Goal: Task Accomplishment & Management: Manage account settings

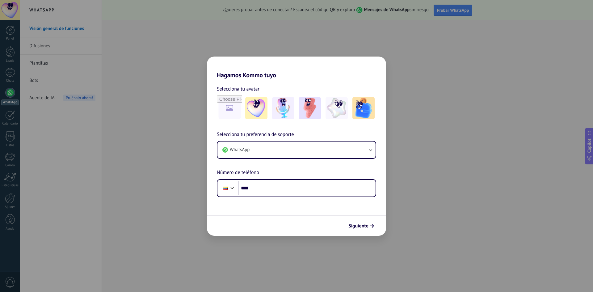
click at [391, 48] on div "Hagamos Kommo tuyo Selecciona tu avatar Selecciona tu preferencia de soporte Wh…" at bounding box center [296, 146] width 593 height 292
click at [268, 148] on button "WhatsApp" at bounding box center [296, 149] width 158 height 17
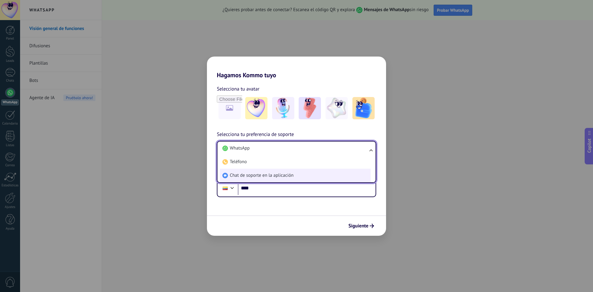
click at [264, 176] on span "Chat de soporte en la aplicación" at bounding box center [262, 175] width 64 height 6
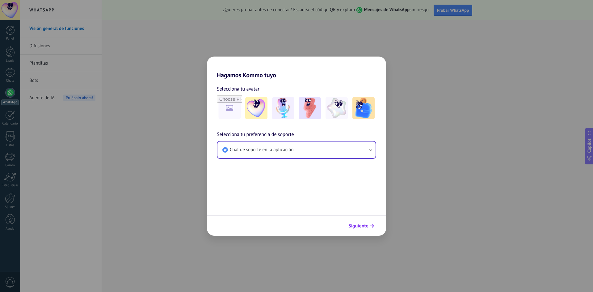
click at [376, 229] on button "Siguiente" at bounding box center [361, 225] width 31 height 10
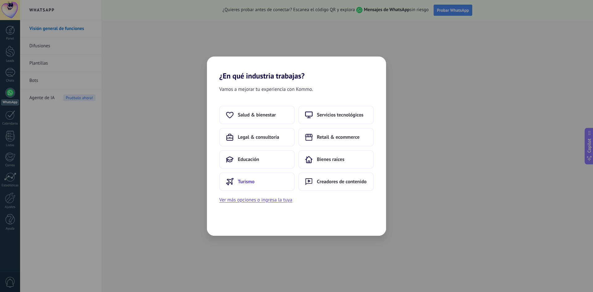
click at [251, 173] on button "Turismo" at bounding box center [256, 181] width 75 height 19
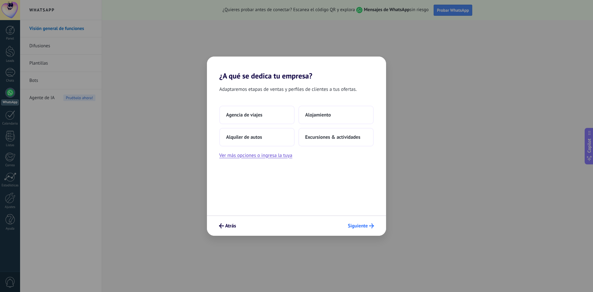
click at [367, 223] on button "Siguiente" at bounding box center [361, 225] width 32 height 10
click at [325, 112] on span "Alojamiento" at bounding box center [318, 115] width 26 height 6
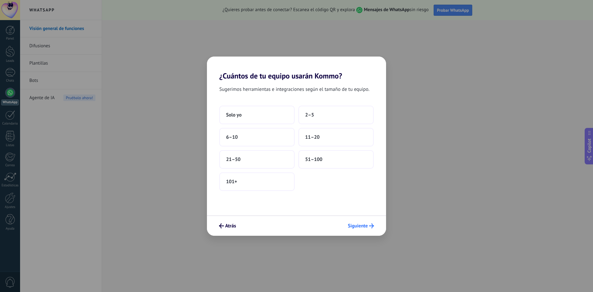
click at [362, 228] on span "Siguiente" at bounding box center [358, 226] width 20 height 4
click at [231, 222] on button "Atrás" at bounding box center [227, 225] width 23 height 10
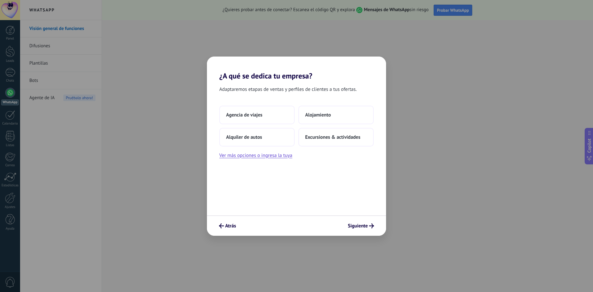
click at [231, 222] on button "Atrás" at bounding box center [227, 225] width 23 height 10
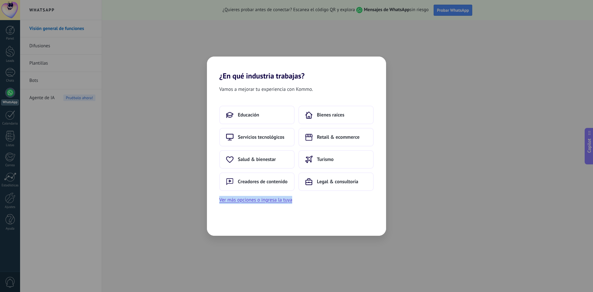
click at [231, 222] on div "Vamos a mejorar tu experiencia con Kommo. Educación Bienes raíces Servicios tec…" at bounding box center [296, 157] width 179 height 155
click at [66, 152] on div "¿En qué industria trabajas? Vamos a mejorar tu experiencia con Kommo. Educación…" at bounding box center [296, 146] width 593 height 292
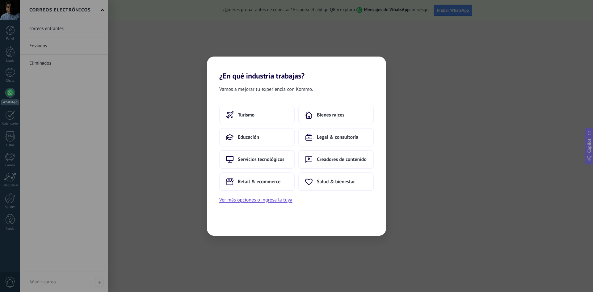
click at [9, 153] on div "¿En qué industria trabajas? Vamos a mejorar tu experiencia con Kommo. Turismo B…" at bounding box center [296, 146] width 593 height 292
click at [253, 201] on button "Ver más opciones o ingresa la tuya" at bounding box center [255, 200] width 73 height 8
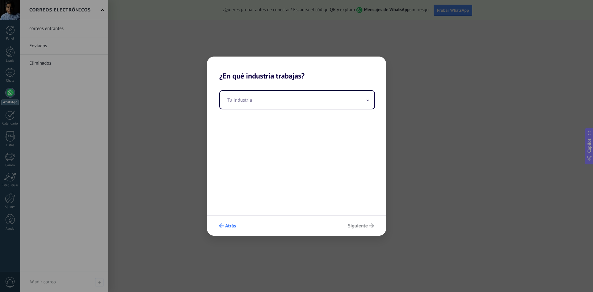
click at [221, 224] on use "submit" at bounding box center [221, 225] width 5 height 5
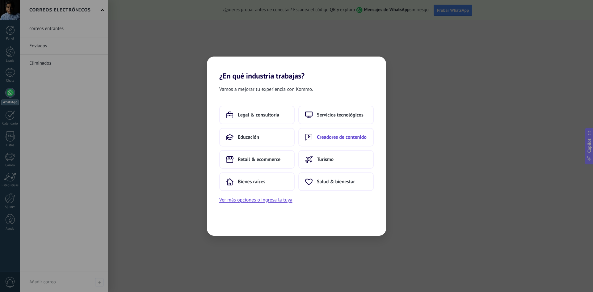
click at [334, 140] on button "Creadores de contenido" at bounding box center [335, 137] width 75 height 19
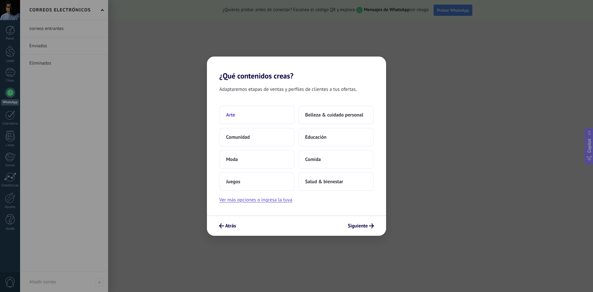
click at [268, 117] on button "Arte" at bounding box center [256, 115] width 75 height 19
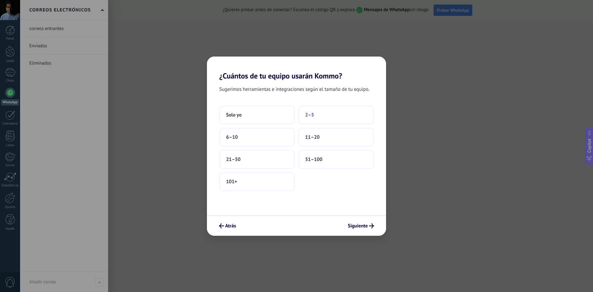
click at [313, 116] on span "2–5" at bounding box center [309, 115] width 9 height 6
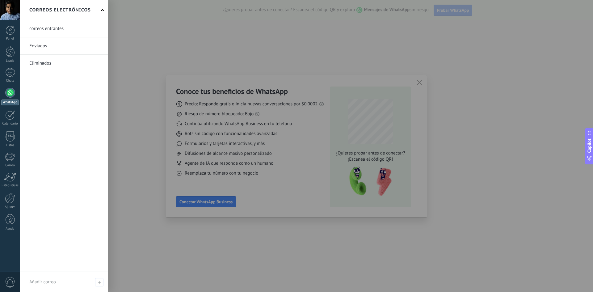
click at [489, 70] on div at bounding box center [316, 146] width 593 height 292
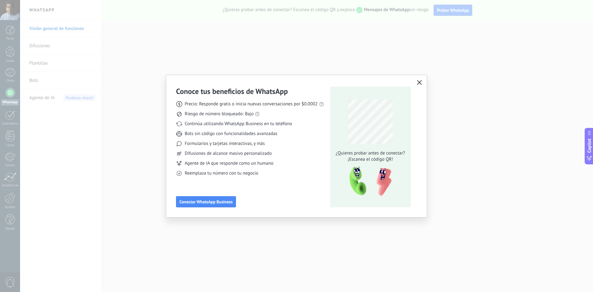
click at [420, 83] on icon "button" at bounding box center [419, 82] width 5 height 5
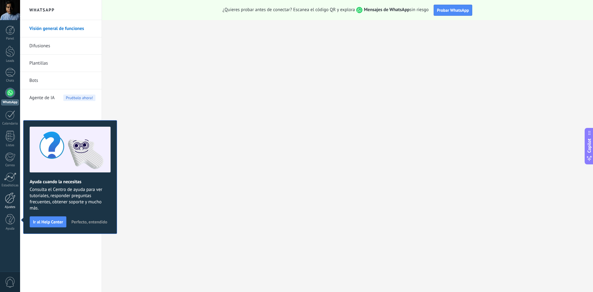
click at [9, 202] on div at bounding box center [10, 197] width 10 height 11
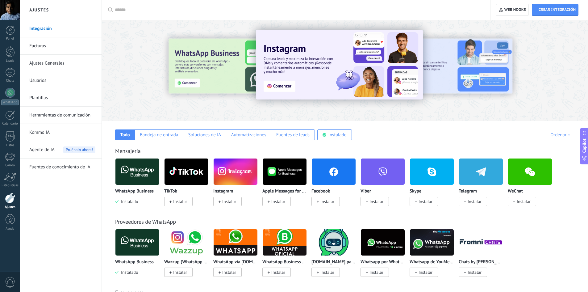
scroll to position [93, 0]
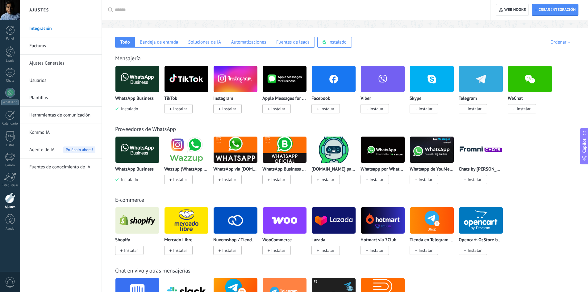
click at [239, 75] on img at bounding box center [236, 79] width 44 height 30
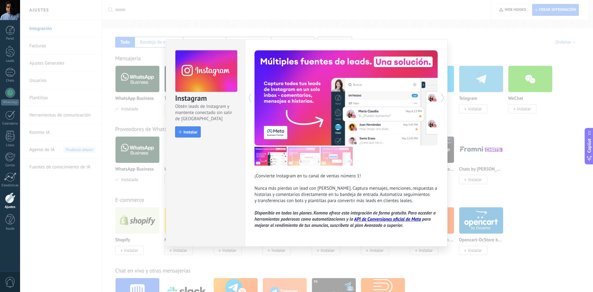
click at [489, 93] on div "Instagram Obtén leads de Instagram y mantente conectado sin salir de Kommo Inst…" at bounding box center [306, 146] width 573 height 292
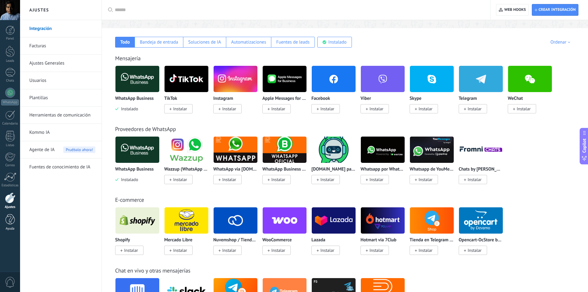
click at [14, 224] on div at bounding box center [10, 219] width 9 height 11
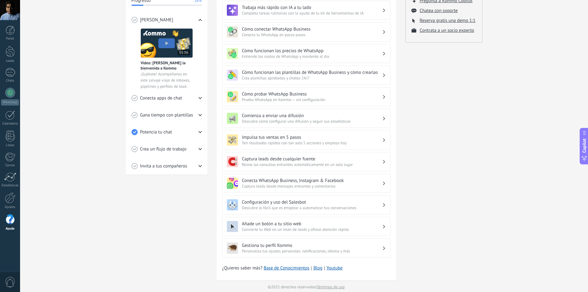
scroll to position [114, 0]
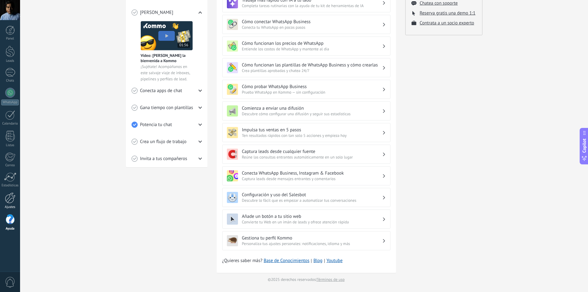
click at [12, 201] on div at bounding box center [10, 197] width 10 height 11
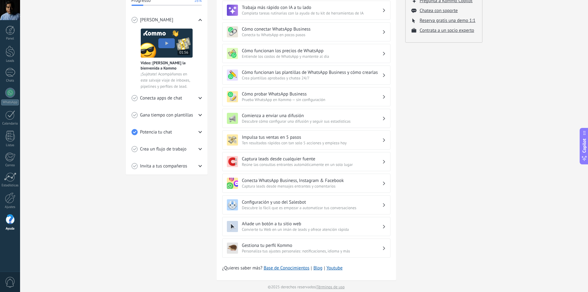
scroll to position [114, 0]
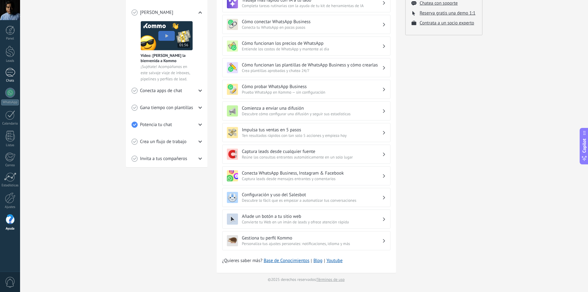
click at [13, 78] on link "Chats" at bounding box center [10, 75] width 20 height 15
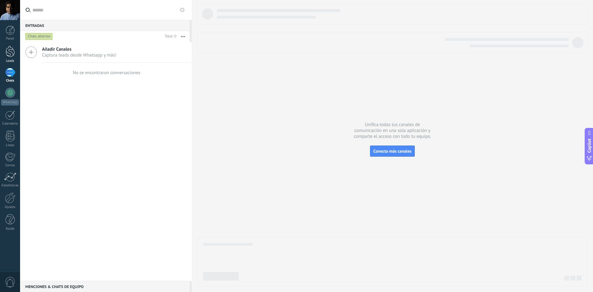
click at [11, 51] on div at bounding box center [10, 51] width 9 height 11
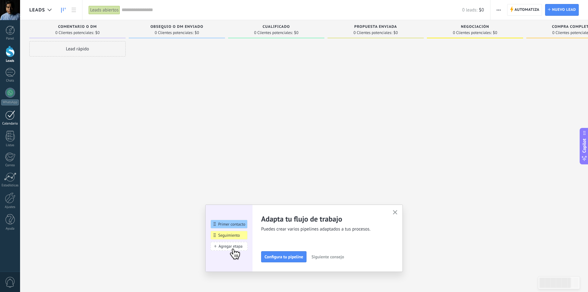
click at [13, 117] on div at bounding box center [10, 115] width 10 height 10
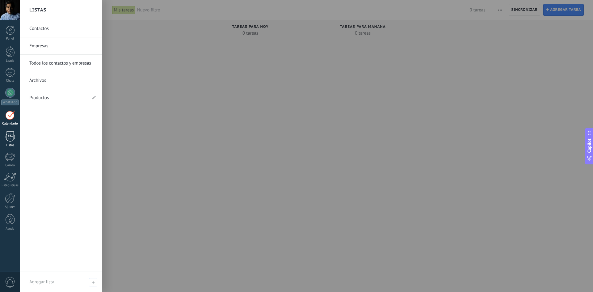
click at [12, 143] on link "Listas" at bounding box center [10, 139] width 20 height 17
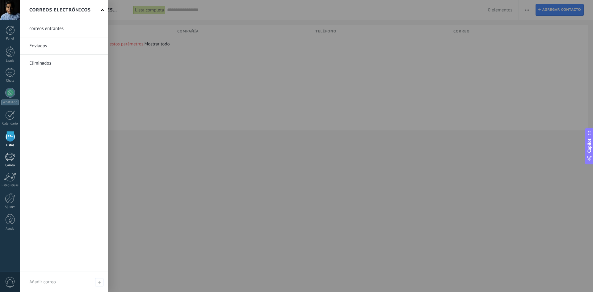
click at [9, 157] on div at bounding box center [10, 156] width 10 height 9
click at [9, 164] on div "Correo" at bounding box center [10, 165] width 18 height 4
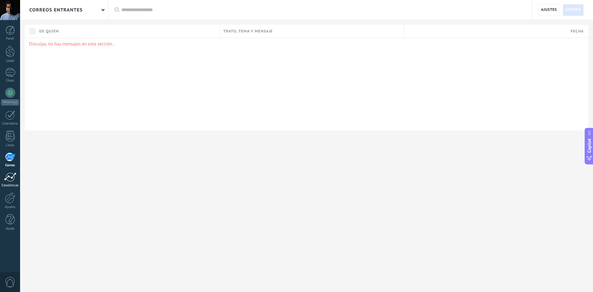
click at [12, 178] on div at bounding box center [10, 176] width 12 height 9
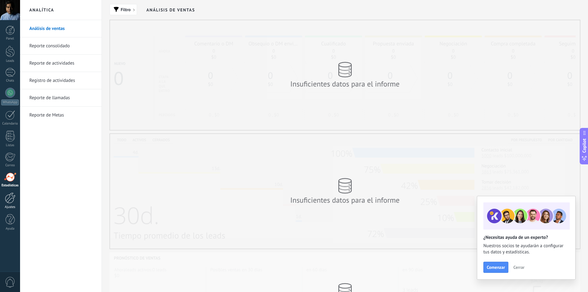
click at [10, 201] on div at bounding box center [10, 197] width 10 height 11
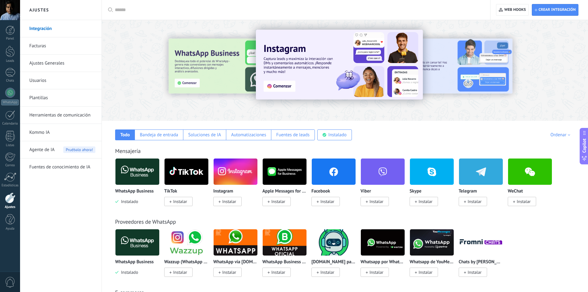
click at [47, 133] on link "Kommo IA" at bounding box center [62, 132] width 66 height 17
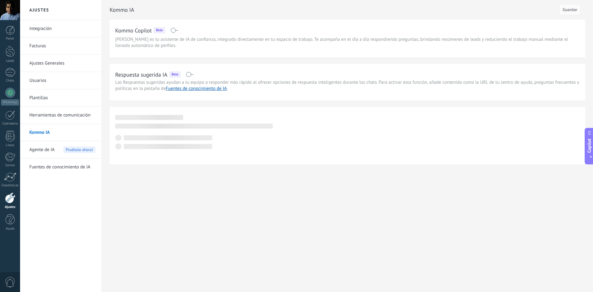
click at [44, 151] on span "Agente de IA" at bounding box center [41, 149] width 25 height 17
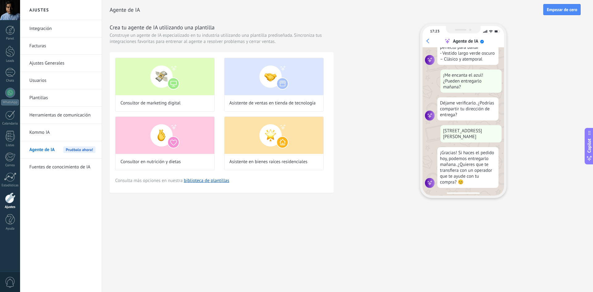
scroll to position [142, 0]
click at [207, 180] on link "biblioteca de plantillas" at bounding box center [206, 181] width 45 height 6
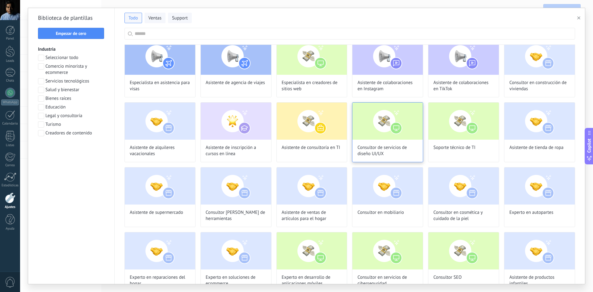
scroll to position [556, 0]
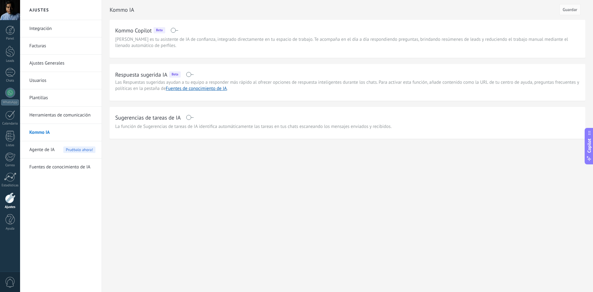
click at [52, 131] on link "Kommo IA" at bounding box center [62, 132] width 66 height 17
click at [52, 99] on link "Plantillas" at bounding box center [62, 97] width 66 height 17
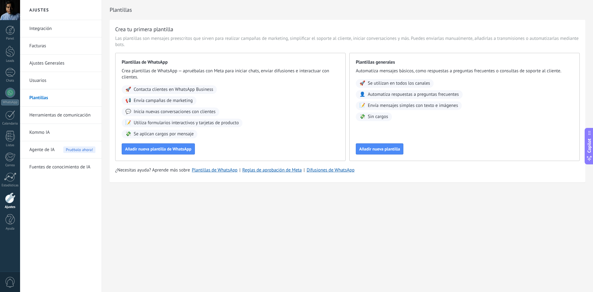
click at [46, 47] on link "Facturas" at bounding box center [62, 45] width 66 height 17
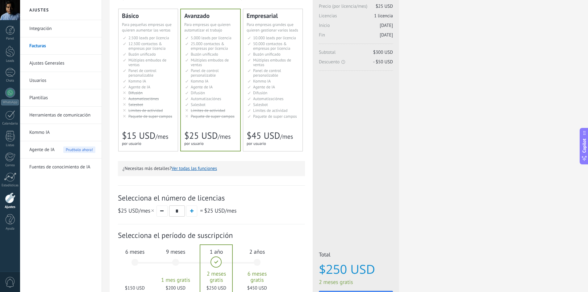
scroll to position [104, 0]
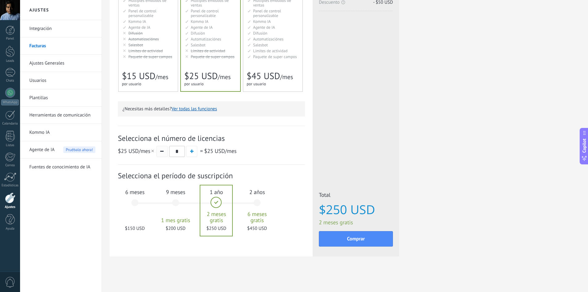
click at [161, 152] on span "button" at bounding box center [161, 151] width 3 height 1
click at [188, 152] on button "button" at bounding box center [191, 151] width 11 height 11
click at [161, 155] on button "button" at bounding box center [162, 151] width 11 height 11
type input "*"
click at [136, 203] on div "6 meses $150 USD" at bounding box center [134, 206] width 33 height 44
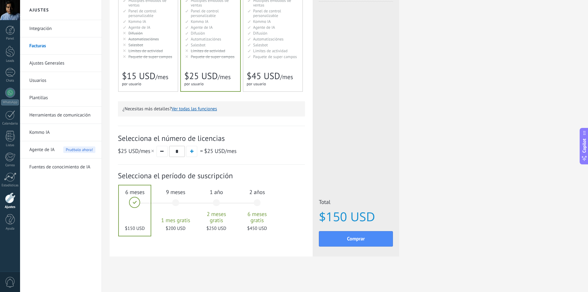
click at [170, 202] on div "9 meses 1 mes gratis $200 USD" at bounding box center [175, 206] width 33 height 44
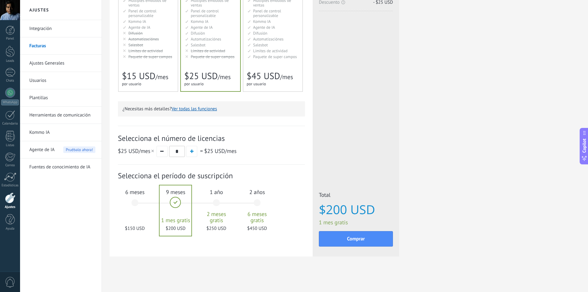
click at [129, 202] on div "6 meses $150 USD" at bounding box center [134, 206] width 33 height 44
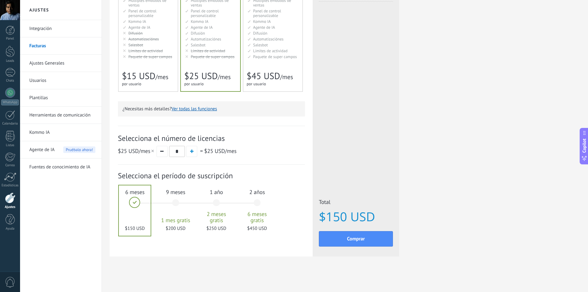
click at [176, 204] on div "9 meses 1 mes gratis $200 USD" at bounding box center [175, 206] width 33 height 44
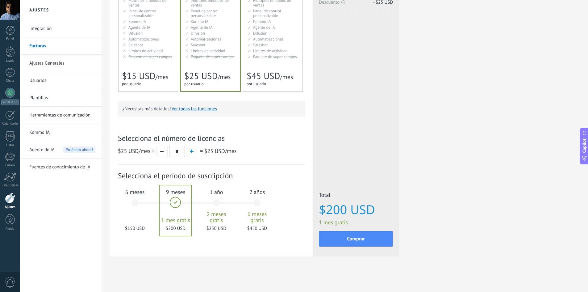
click at [142, 203] on div "6 meses $150 USD" at bounding box center [134, 206] width 33 height 44
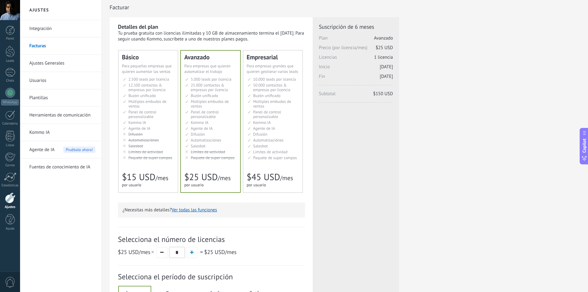
scroll to position [0, 0]
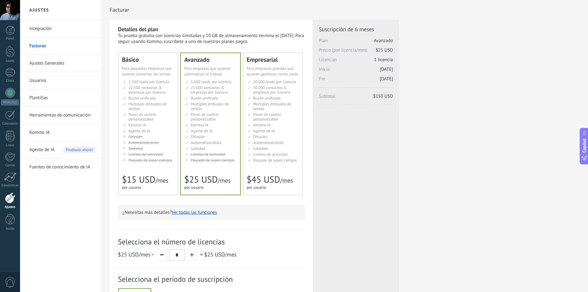
click at [199, 148] on span "Salesbot" at bounding box center [198, 148] width 15 height 5
click at [262, 129] on span "Agente de IA" at bounding box center [264, 130] width 22 height 5
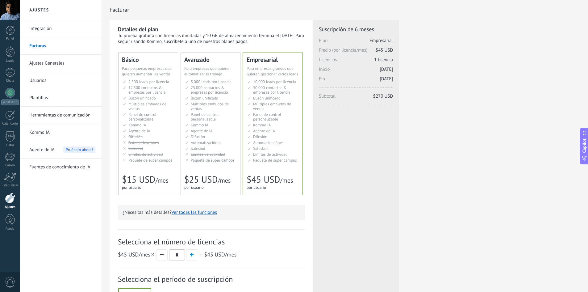
click at [215, 133] on li "AI-агент AI agent Agente de IA AI agent Agente de IA Agen AI AI Temsilcisi" at bounding box center [211, 130] width 52 height 5
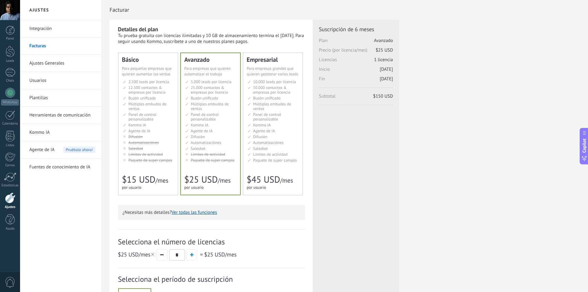
click at [290, 127] on ul "10.000 сделок на место 10.000 leads per seat 10.000 leads por licencia 添加线索和联系人…" at bounding box center [274, 120] width 52 height 83
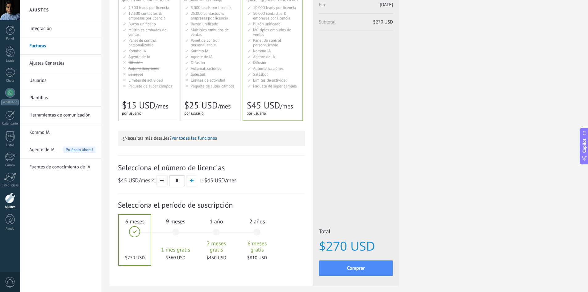
scroll to position [42, 0]
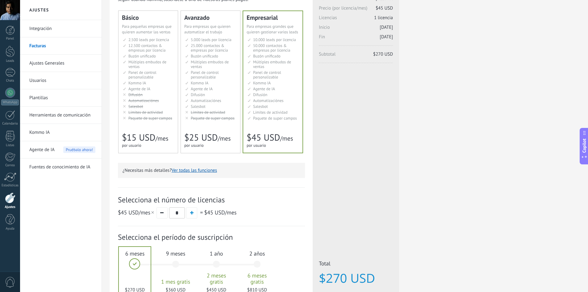
click at [193, 126] on div "Avanzado Для автоматизации сделок в растущей компании For growing businesses th…" at bounding box center [210, 82] width 59 height 142
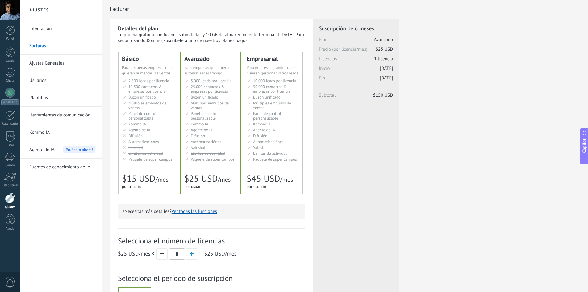
scroll to position [0, 0]
